Goal: Find specific fact: Find specific fact

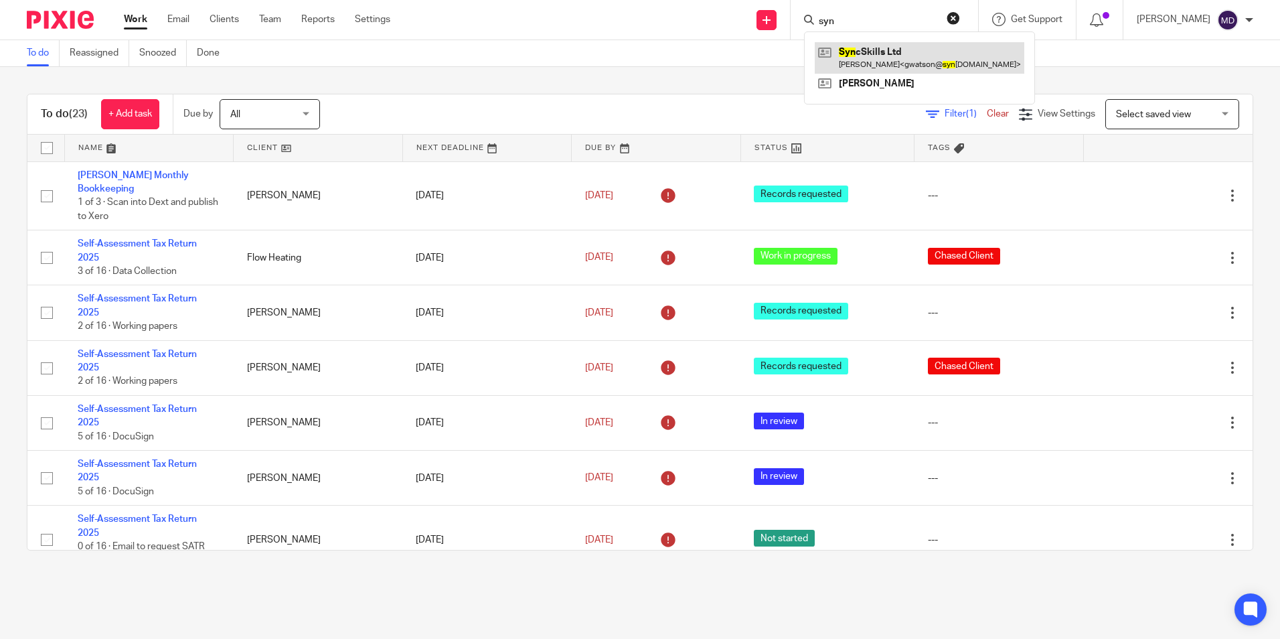
type input "syn"
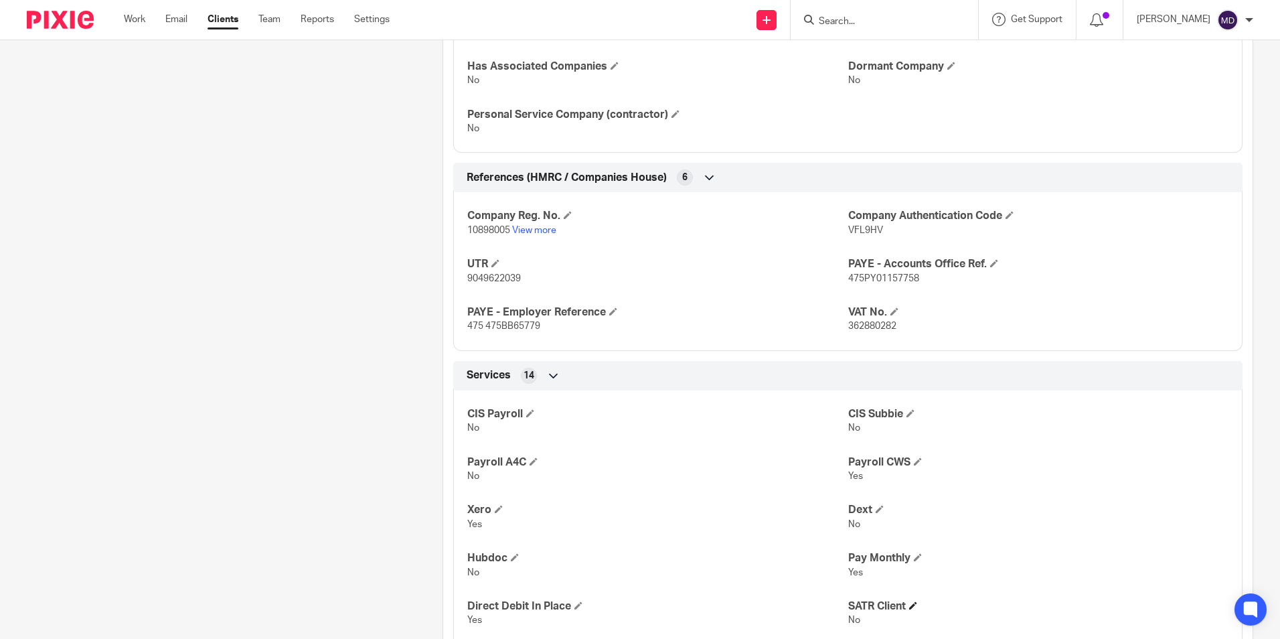
scroll to position [728, 0]
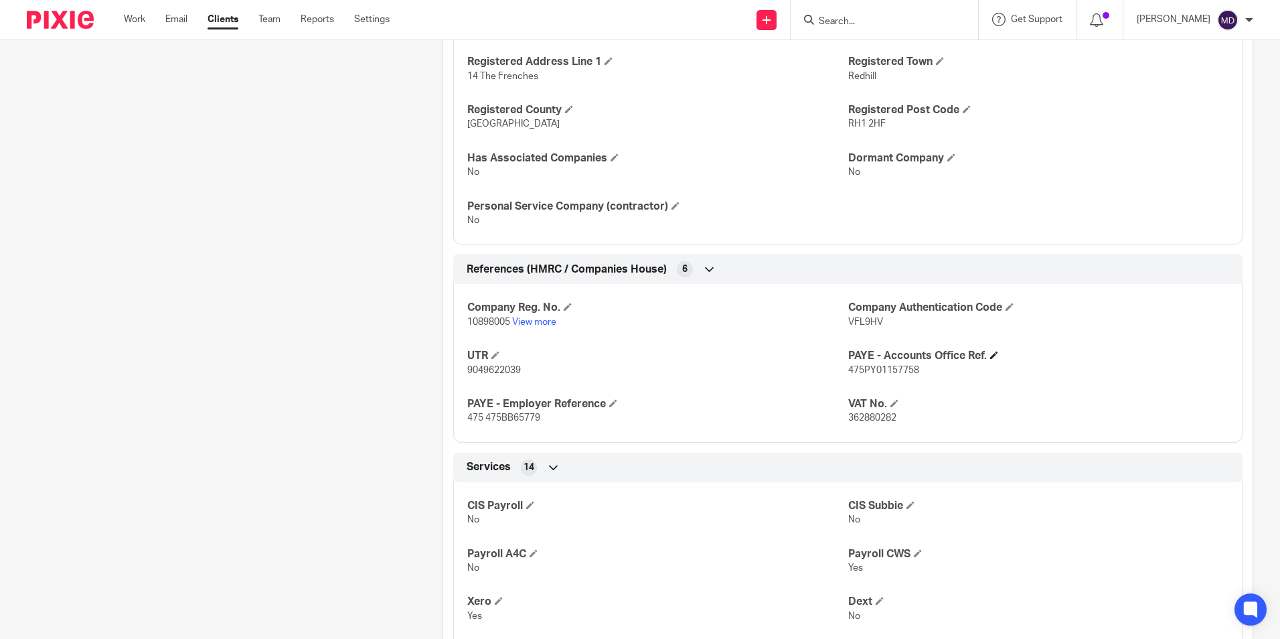
click at [999, 351] on h4 "PAYE - Accounts Office Ref." at bounding box center [1038, 356] width 380 height 14
click at [1121, 408] on h4 "VAT No." at bounding box center [1038, 404] width 380 height 14
click at [1171, 373] on p "475PY01157758" at bounding box center [1038, 369] width 380 height 13
click at [1169, 343] on div "Company Reg. No. 10898005 View more Company Authentication Code VFL9HV UTR 9049…" at bounding box center [847, 358] width 789 height 168
click at [1111, 327] on p "VFL9HV" at bounding box center [1038, 321] width 380 height 13
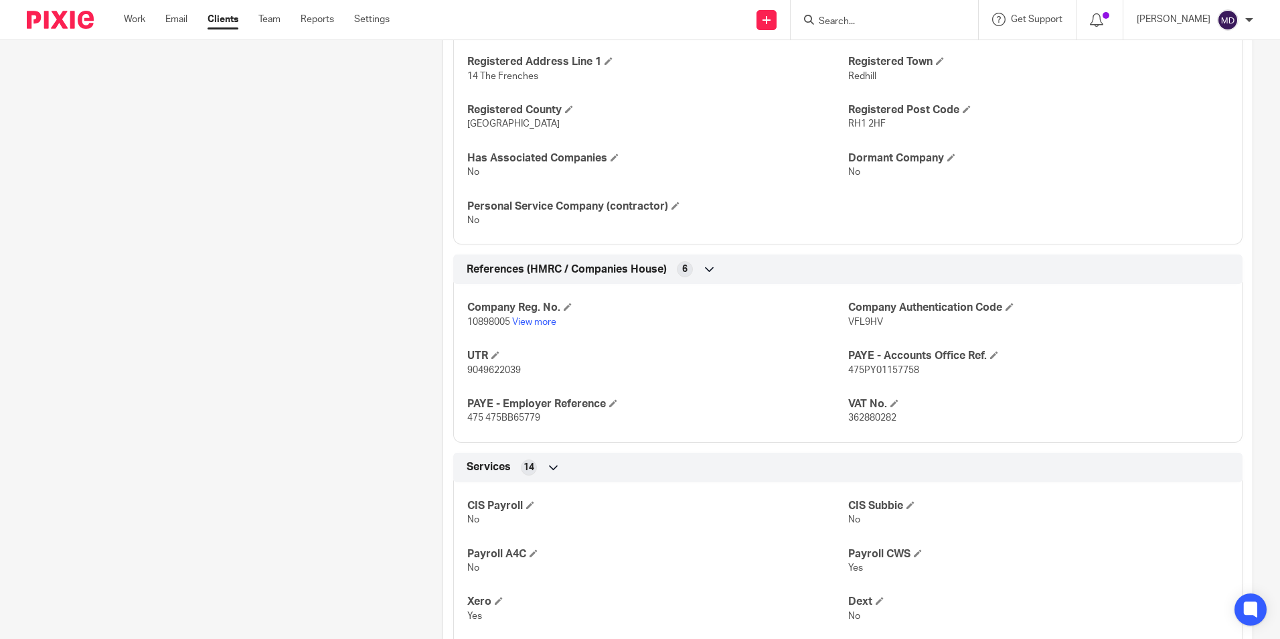
click at [1016, 298] on div "Company Reg. No. 10898005 View more Company Authentication Code VFL9HV UTR 9049…" at bounding box center [847, 358] width 789 height 168
